Goal: Find specific page/section: Find specific page/section

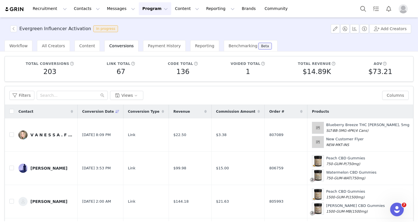
click at [151, 11] on button "Program Program" at bounding box center [155, 8] width 32 height 13
click at [150, 26] on p "Activations" at bounding box center [146, 25] width 22 height 6
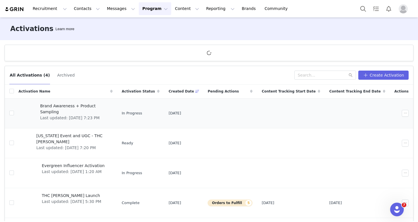
click at [72, 107] on span "Brand Awareness + Product Sampling" at bounding box center [74, 109] width 69 height 12
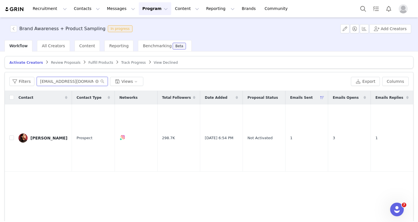
click at [98, 83] on input "[EMAIL_ADDRESS][DOMAIN_NAME]" at bounding box center [72, 81] width 71 height 9
click at [95, 81] on icon "icon: close-circle" at bounding box center [96, 81] width 3 height 3
click at [79, 81] on input "text" at bounding box center [72, 81] width 71 height 9
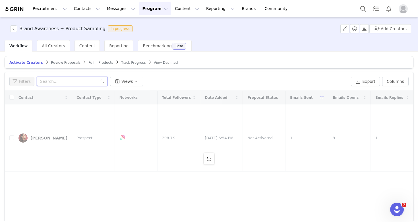
paste input "[EMAIL_ADDRESS][DOMAIN_NAME]"
type input "[EMAIL_ADDRESS][DOMAIN_NAME]"
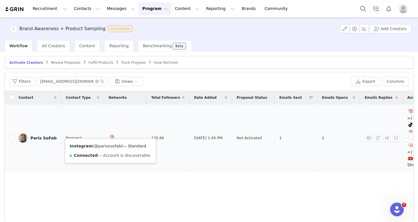
click at [109, 145] on link "@parisxsofab" at bounding box center [107, 146] width 27 height 5
